Goal: Task Accomplishment & Management: Use online tool/utility

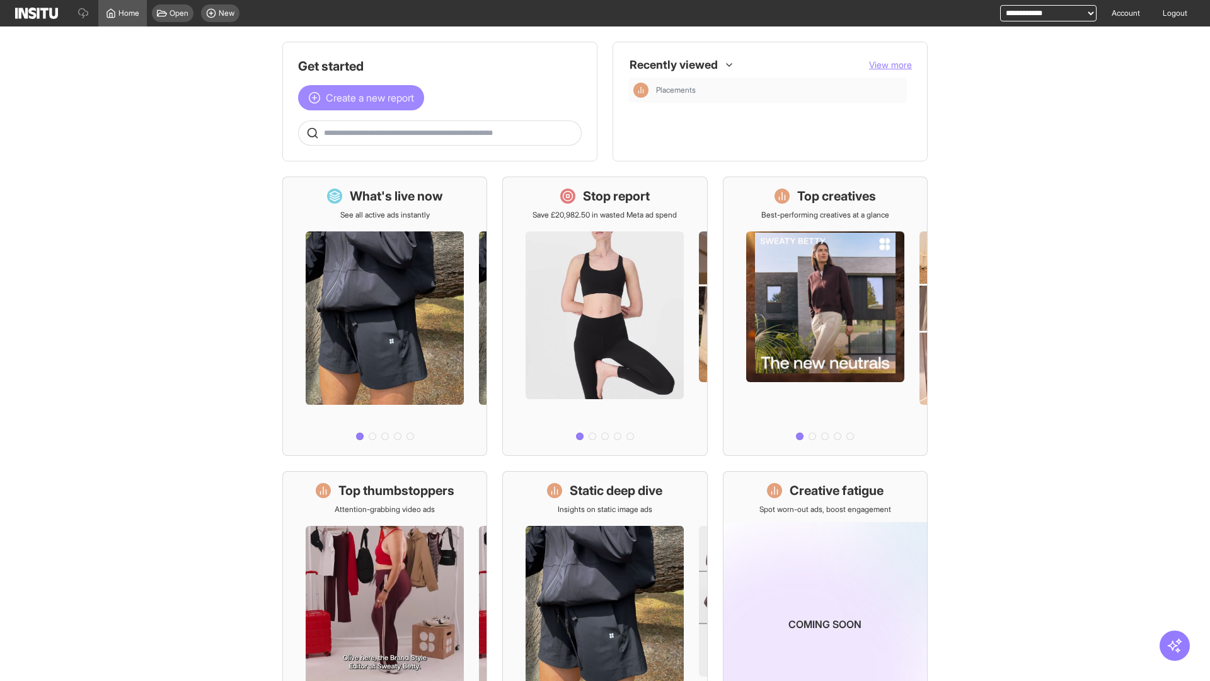
click at [364, 98] on span "Create a new report" at bounding box center [370, 97] width 88 height 15
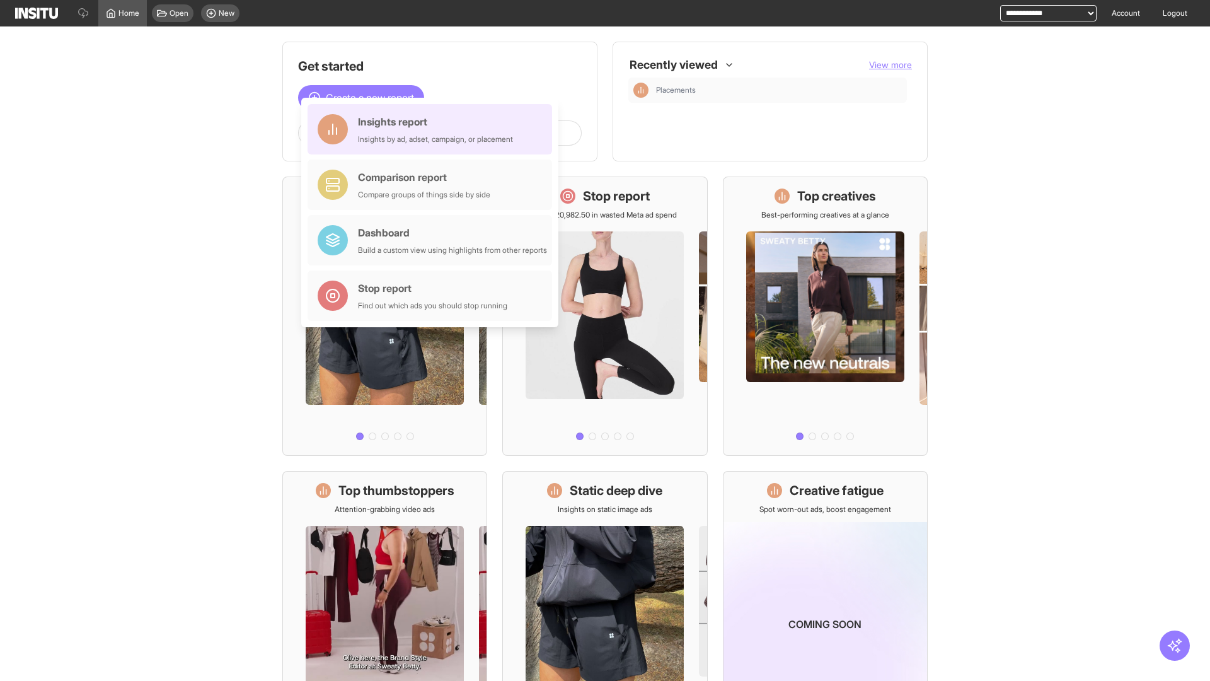
click at [433, 129] on div "Insights report Insights by ad, adset, campaign, or placement" at bounding box center [435, 129] width 155 height 30
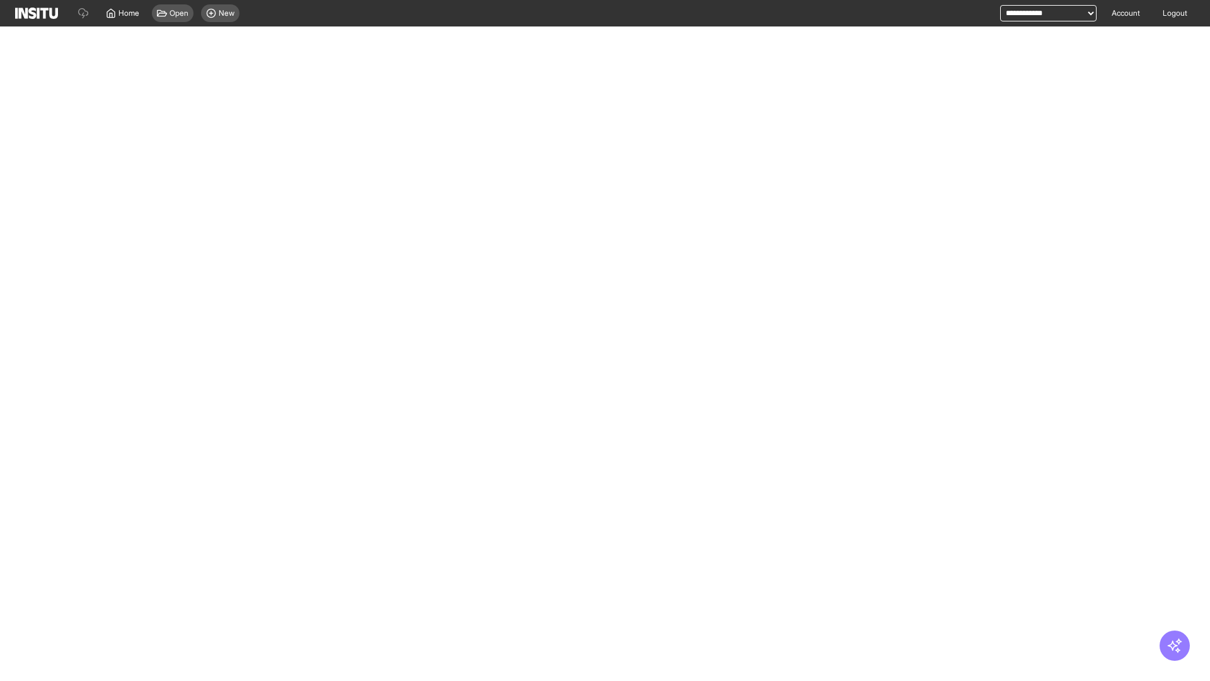
select select "**"
